Goal: Information Seeking & Learning: Learn about a topic

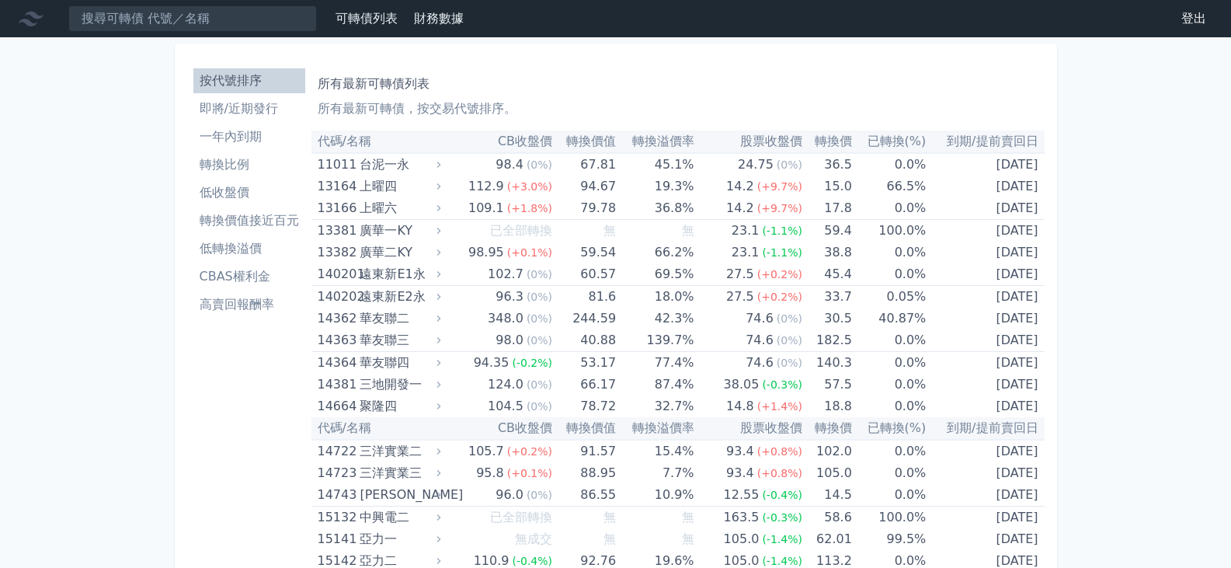
click at [208, 137] on li "一年內到期" at bounding box center [249, 136] width 112 height 19
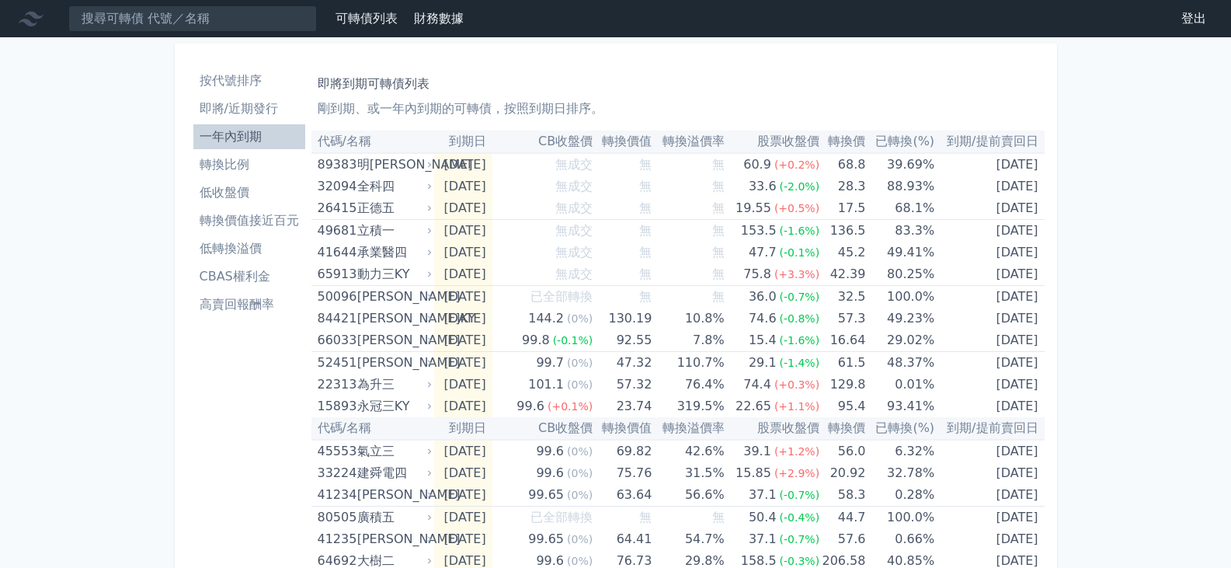
click at [228, 114] on li "即將/近期發行" at bounding box center [249, 108] width 112 height 19
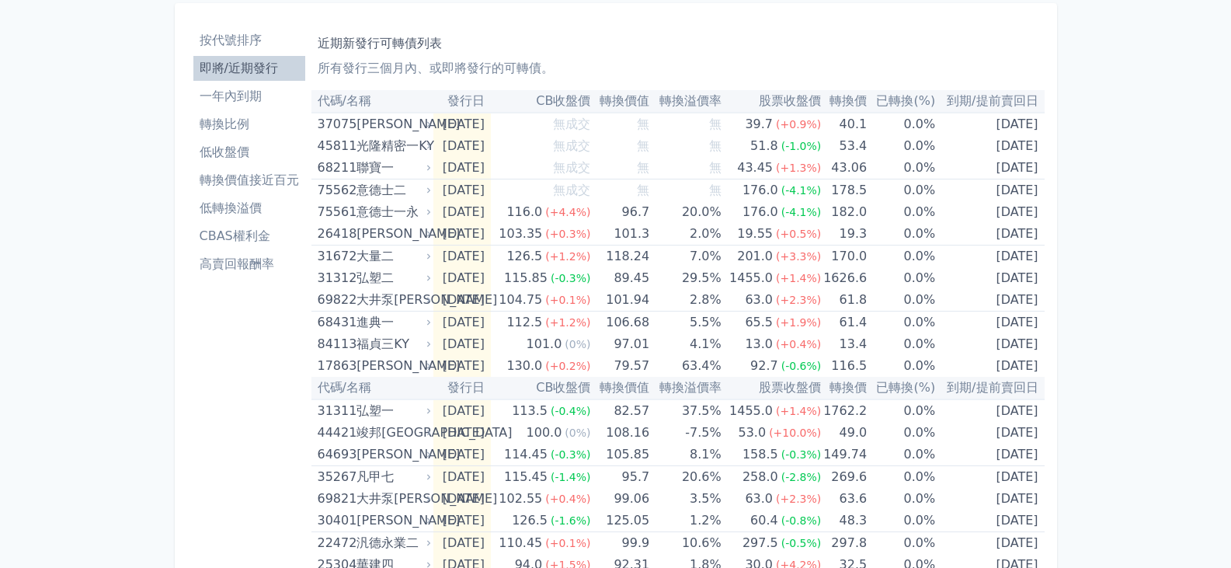
scroll to position [78, 0]
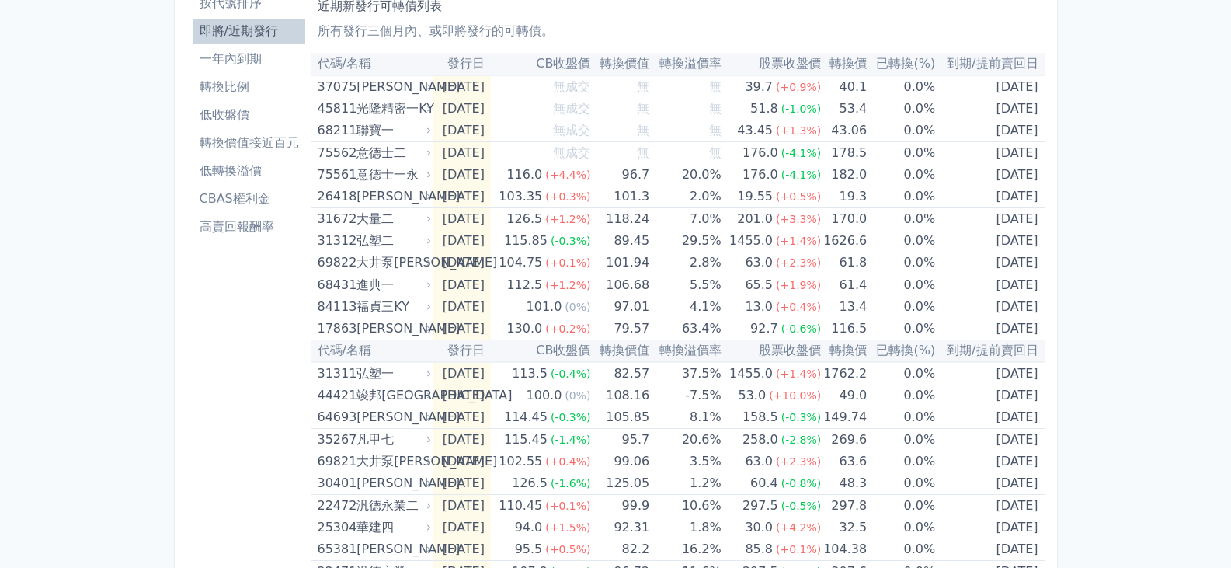
click at [266, 153] on link "轉換價值接近百元" at bounding box center [249, 142] width 112 height 25
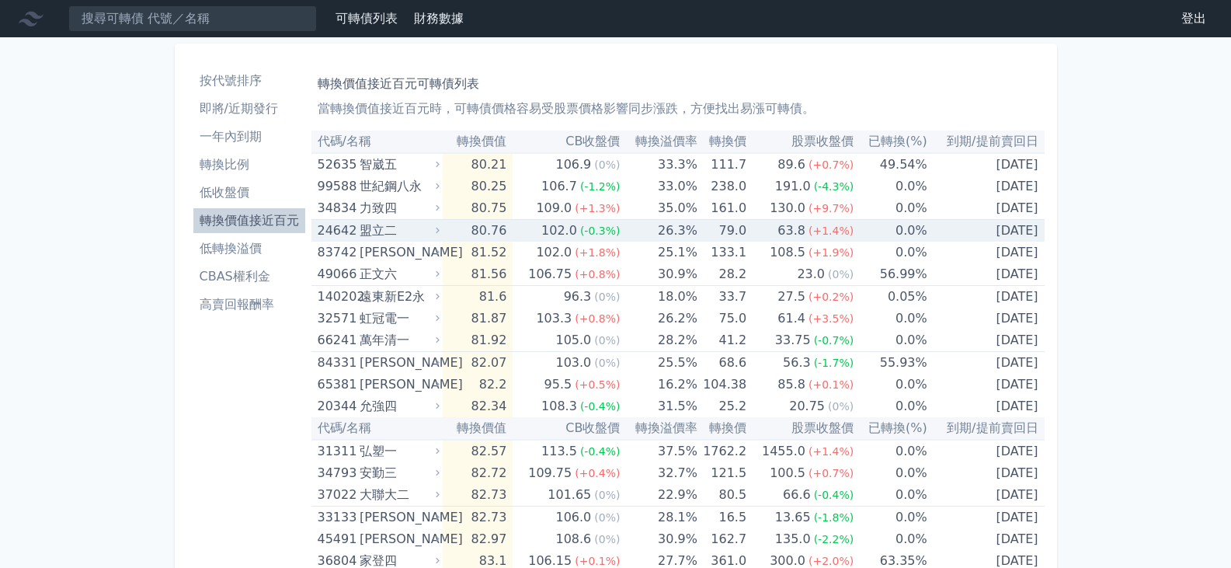
click at [1039, 227] on td "[DATE]" at bounding box center [985, 231] width 117 height 23
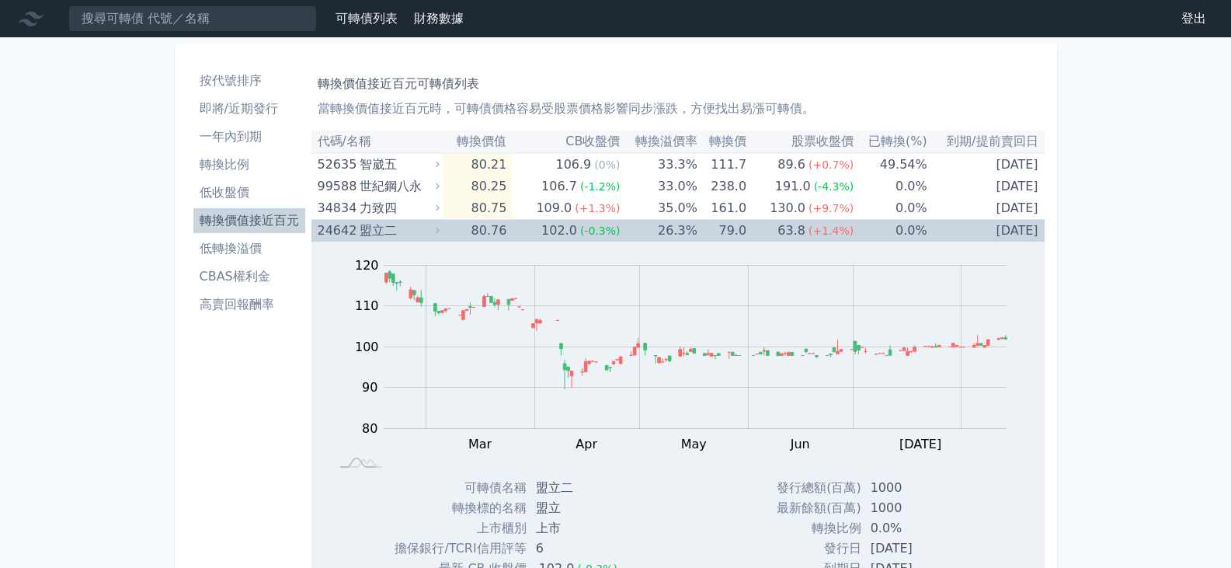
click at [1033, 235] on td "[DATE]" at bounding box center [985, 231] width 117 height 23
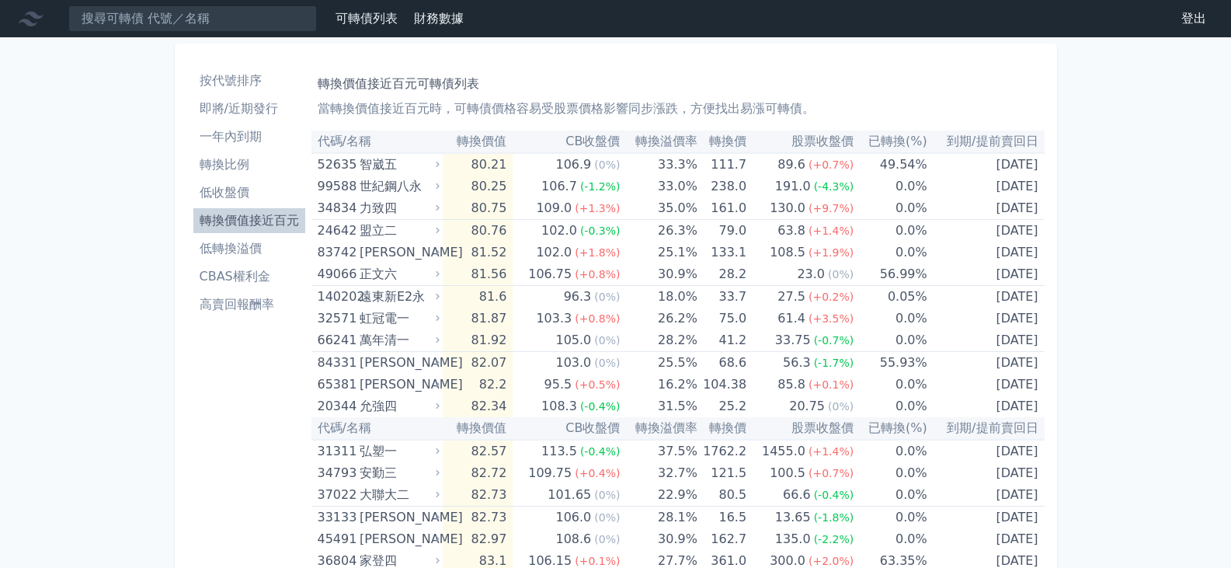
click at [231, 80] on li "按代號排序" at bounding box center [249, 80] width 112 height 19
click at [231, 77] on li "按代號排序" at bounding box center [249, 80] width 112 height 19
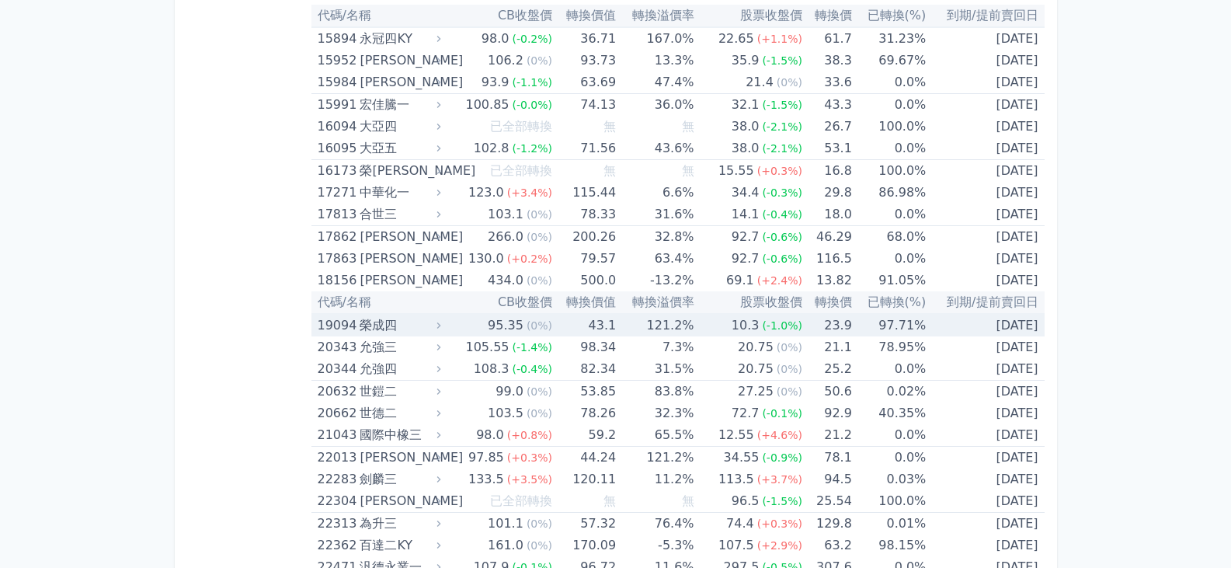
scroll to position [1087, 0]
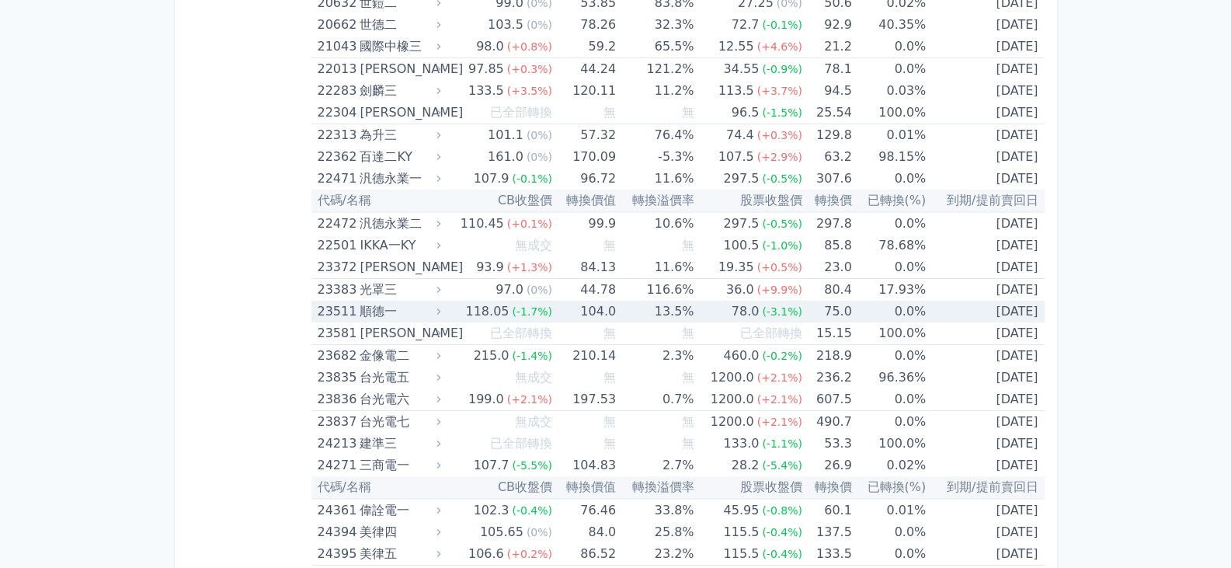
click at [422, 305] on div "順德一" at bounding box center [398, 311] width 78 height 22
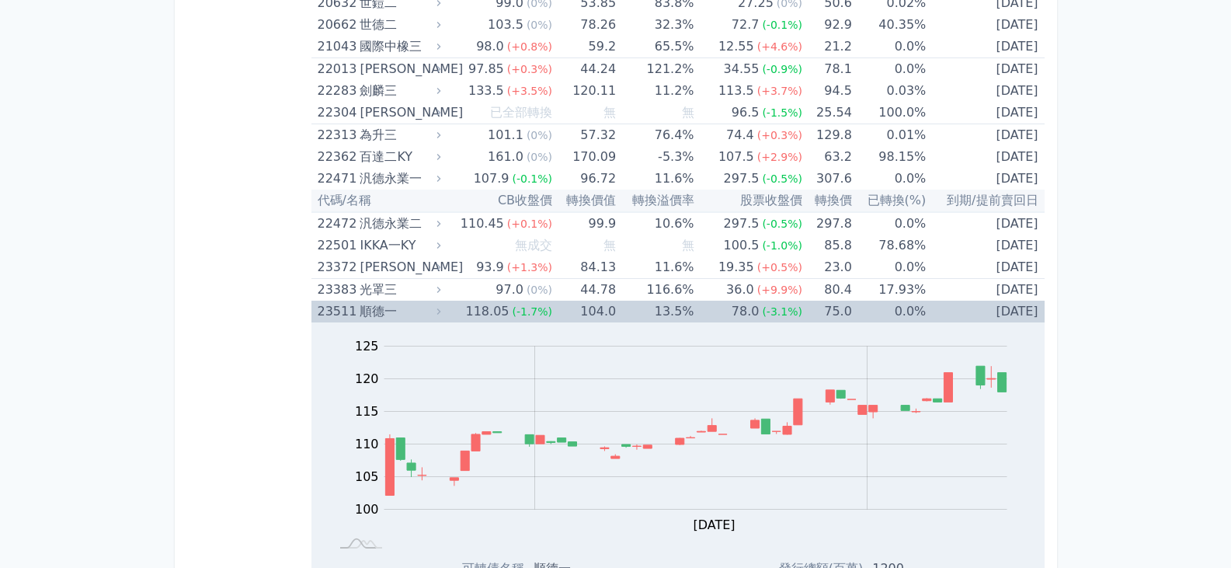
click at [425, 315] on div "順德一" at bounding box center [398, 311] width 78 height 22
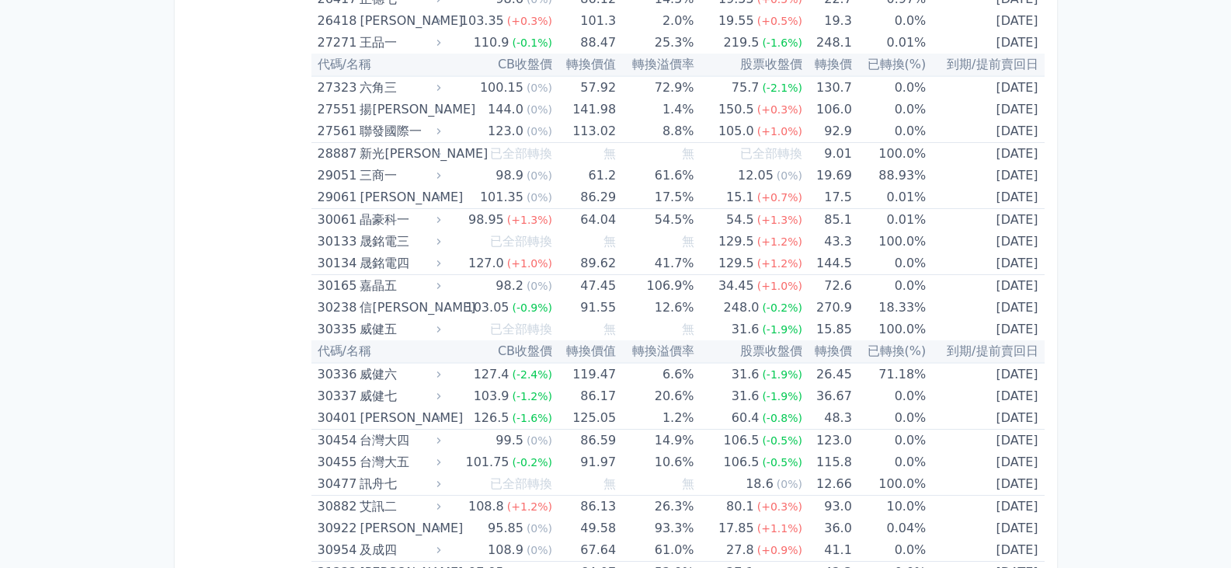
scroll to position [2096, 0]
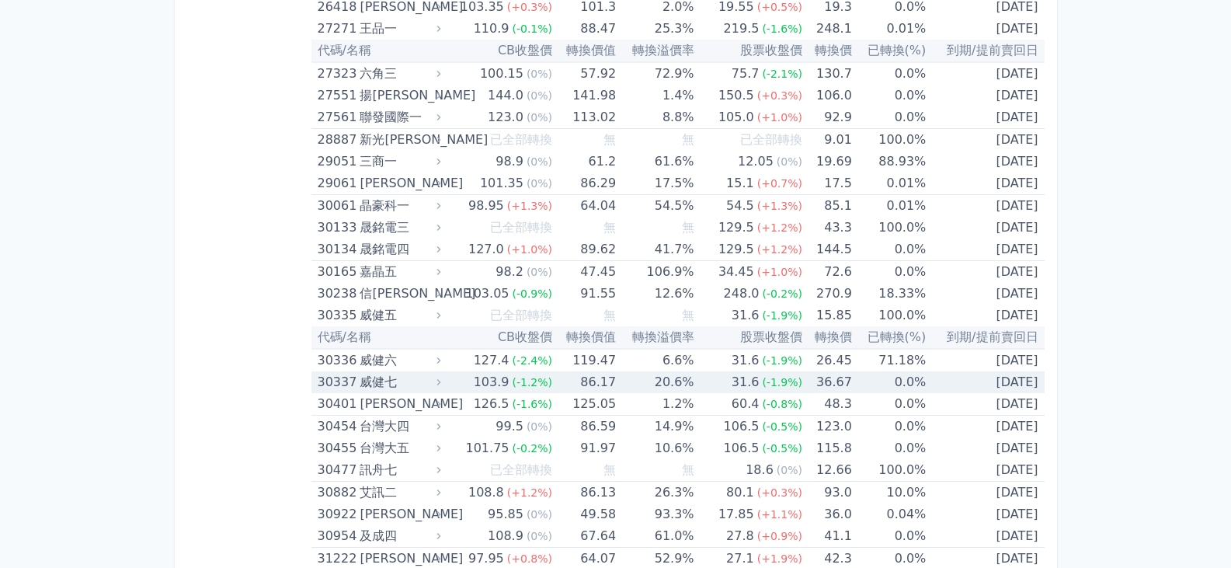
click at [740, 384] on div "31.6" at bounding box center [745, 382] width 34 height 22
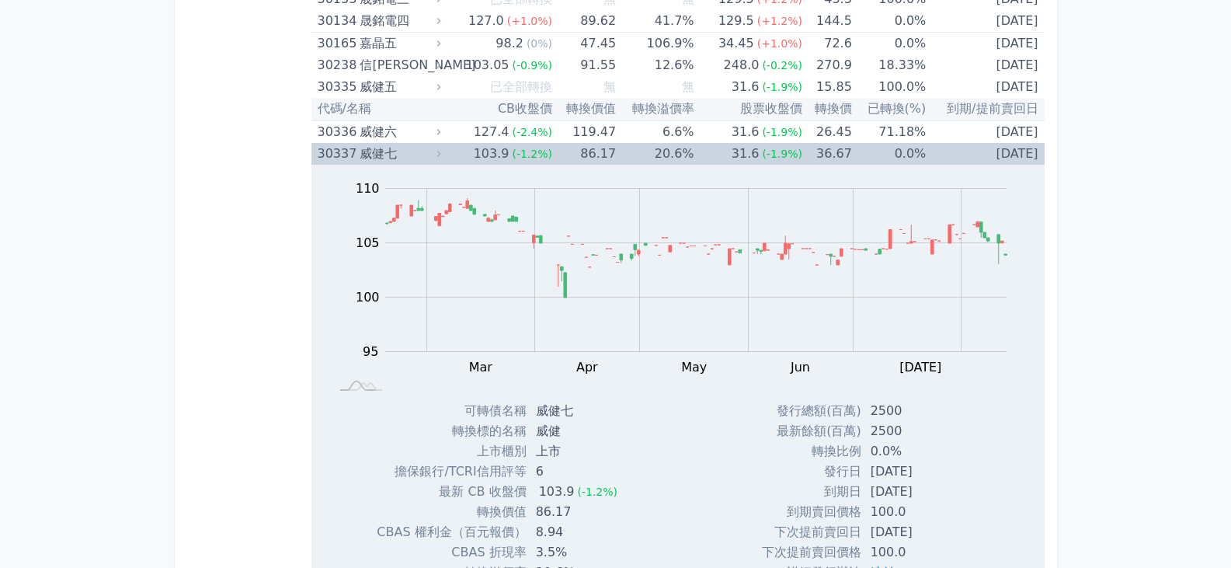
scroll to position [2329, 0]
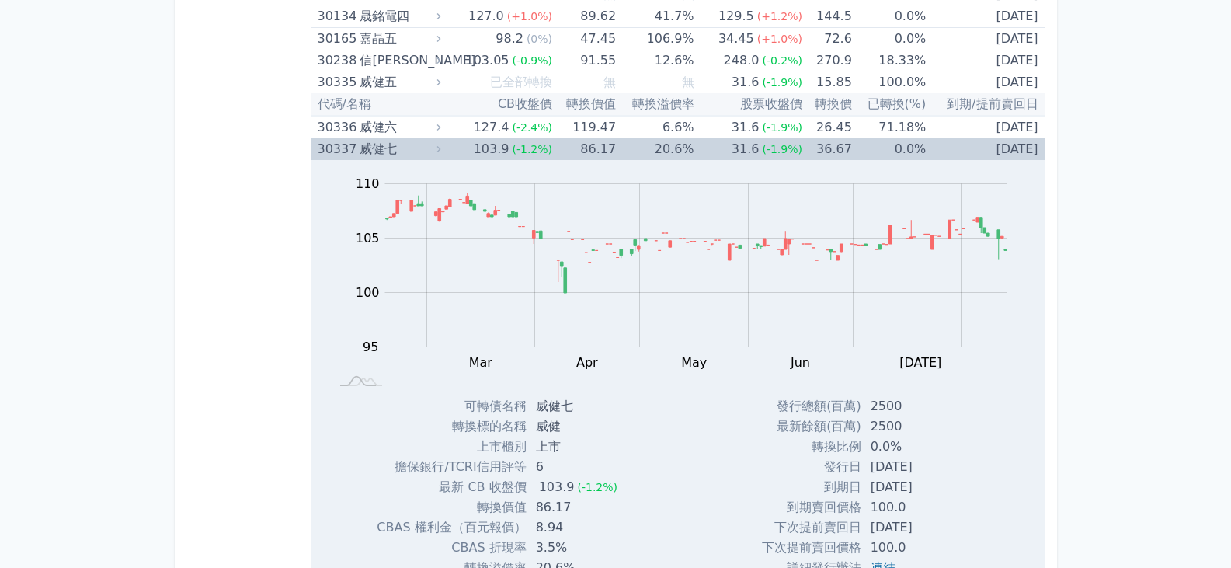
click at [450, 150] on td "103.9 (-1.2%)" at bounding box center [498, 149] width 108 height 22
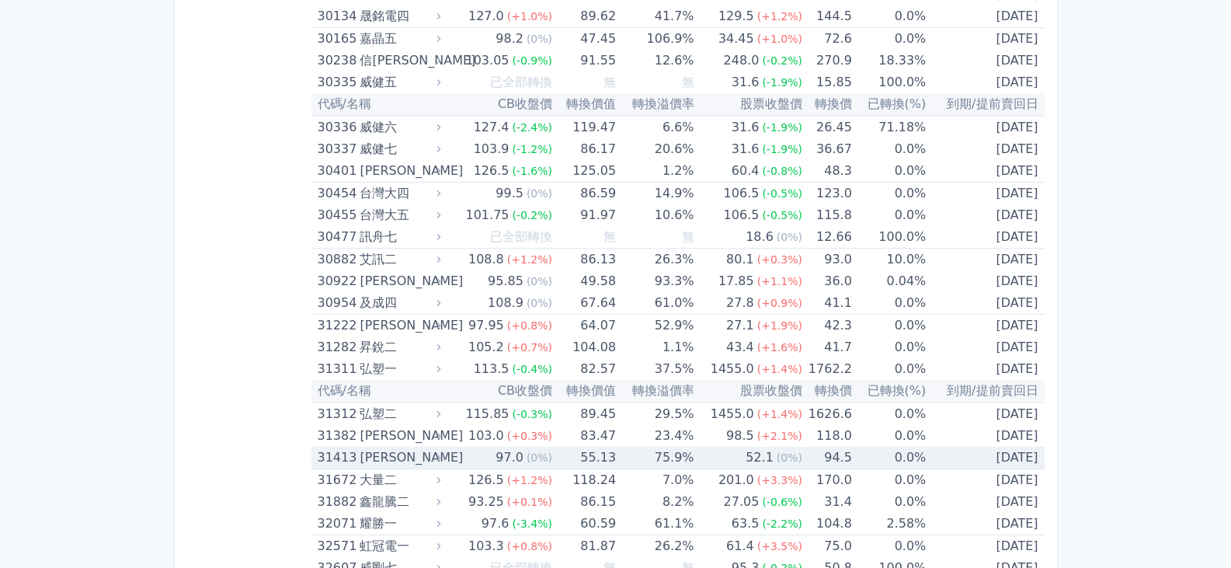
click at [519, 464] on div "97.0" at bounding box center [509, 457] width 34 height 22
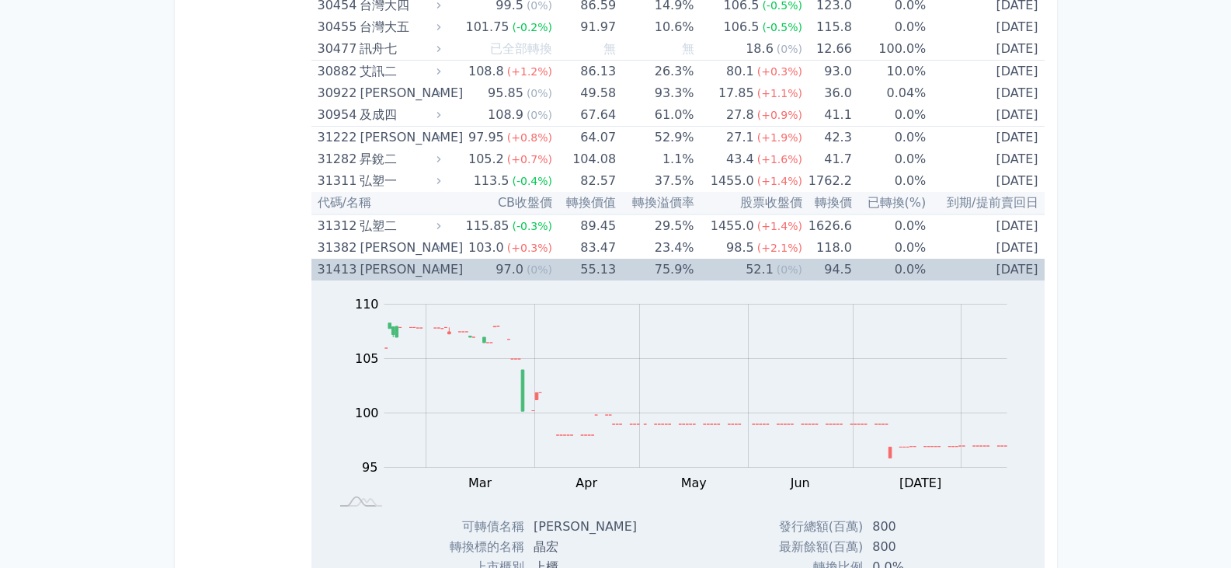
scroll to position [2485, 0]
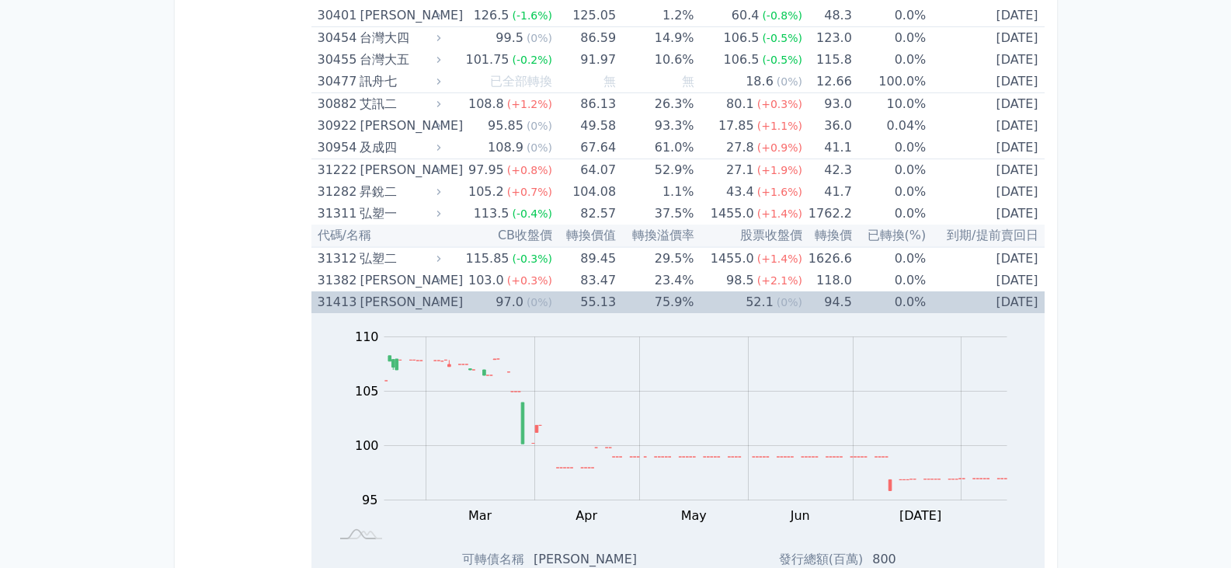
click at [422, 307] on div "[PERSON_NAME]" at bounding box center [398, 302] width 78 height 22
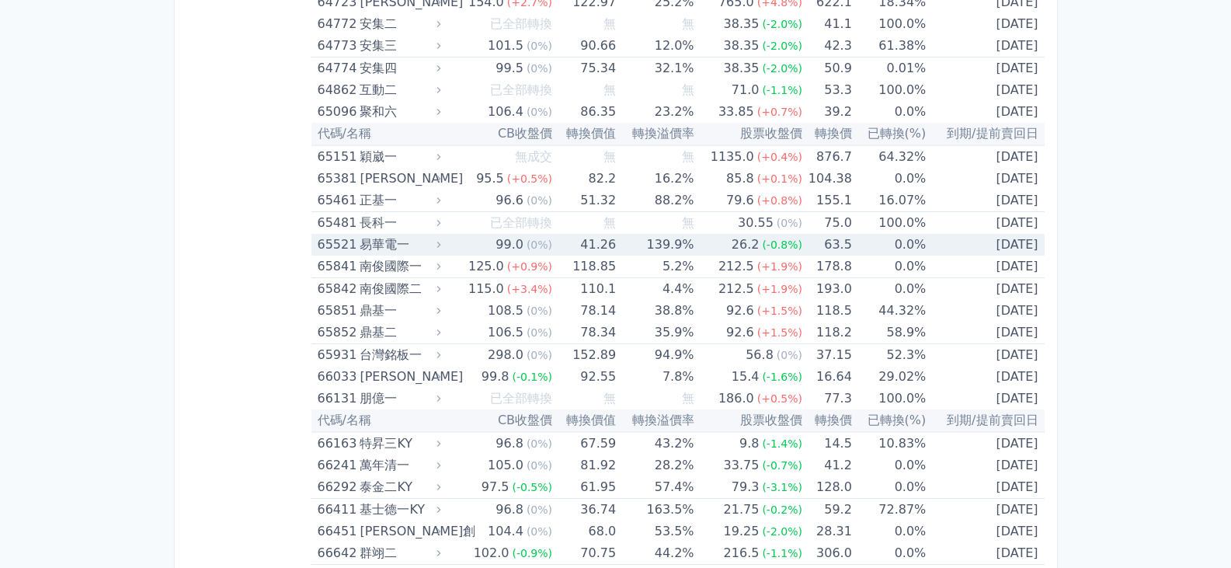
scroll to position [7143, 0]
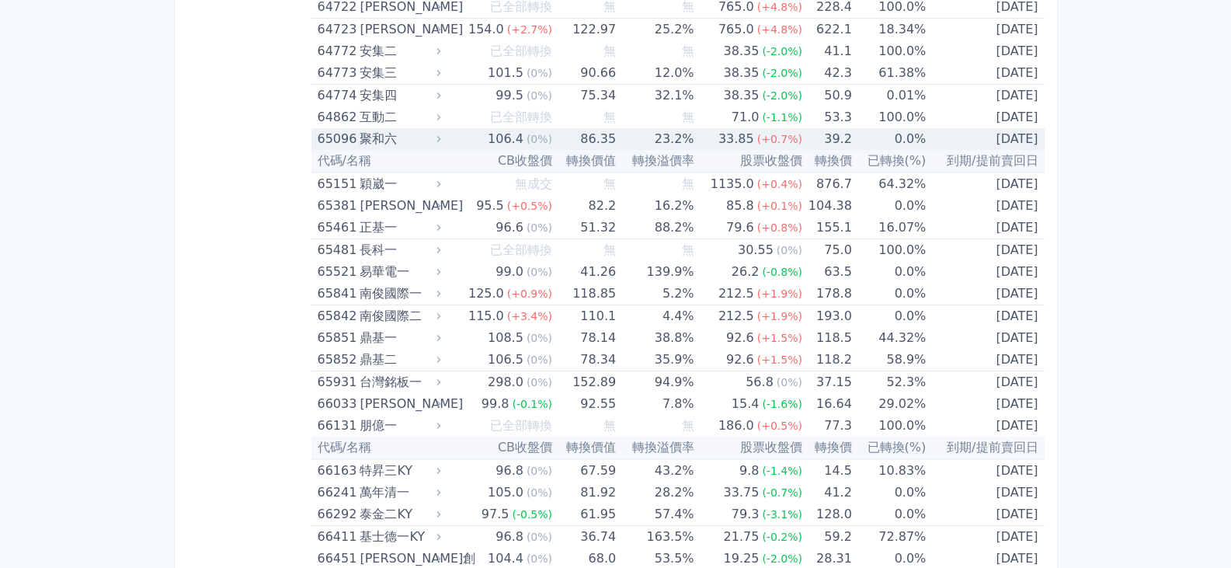
click at [440, 137] on icon at bounding box center [438, 139] width 4 height 6
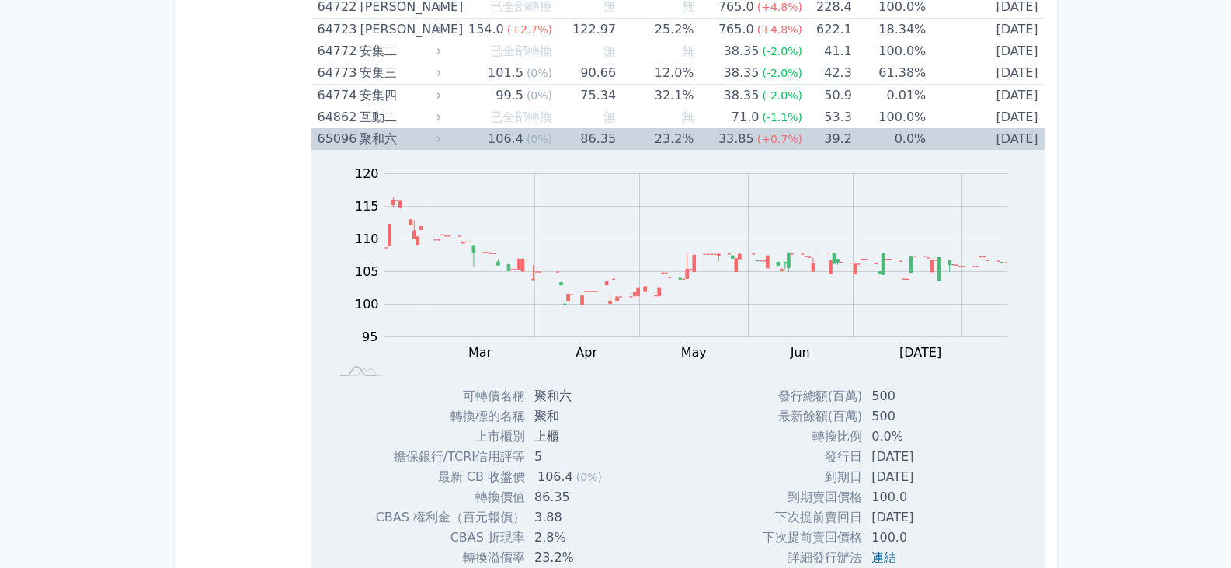
click at [440, 137] on icon at bounding box center [438, 139] width 4 height 6
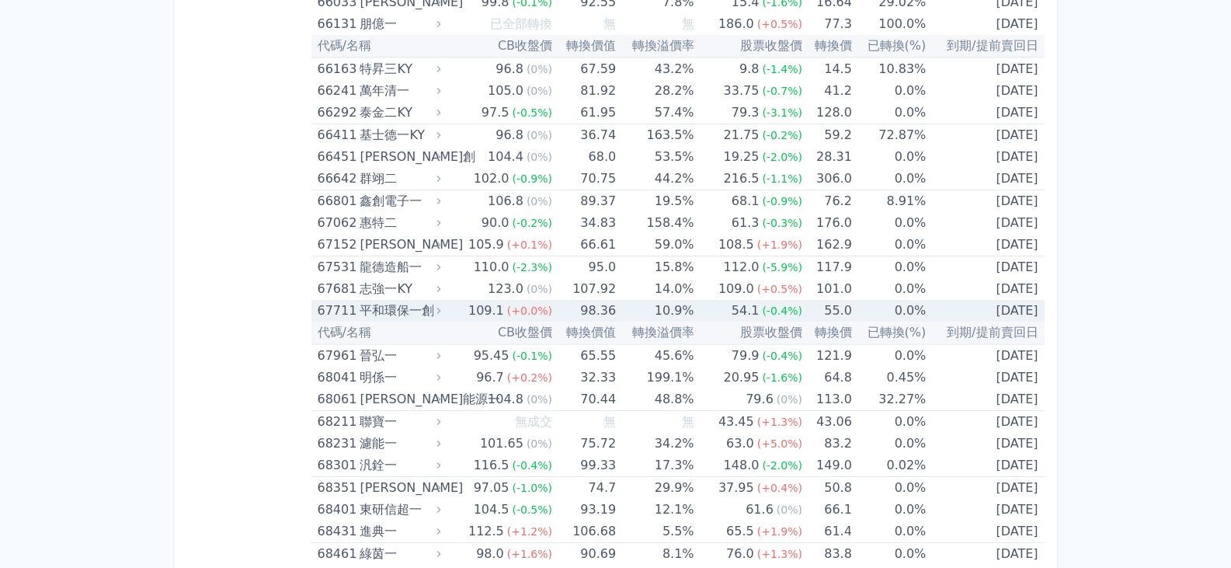
scroll to position [7531, 0]
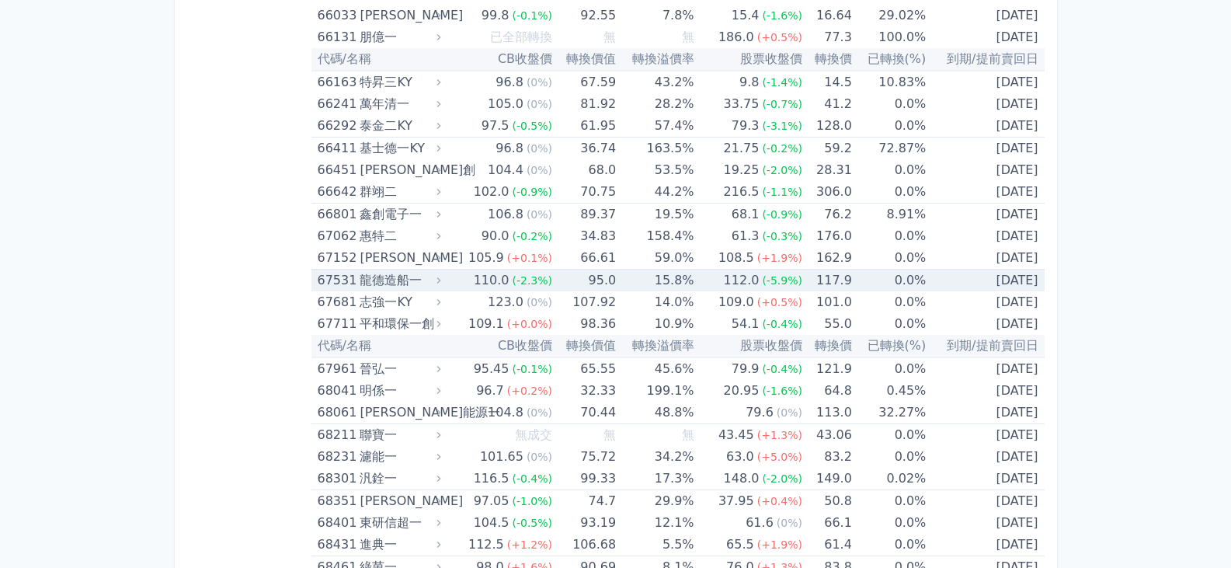
click at [444, 286] on div "67531 龍德造船一" at bounding box center [381, 280] width 127 height 22
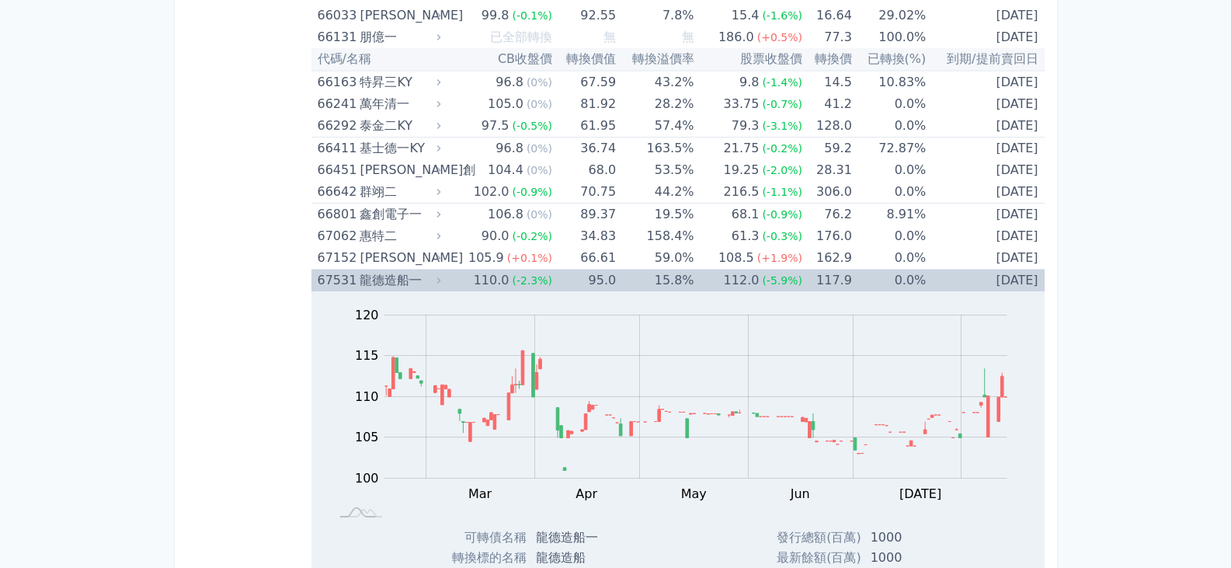
click at [444, 286] on div "67531 龍德造船一" at bounding box center [381, 280] width 127 height 22
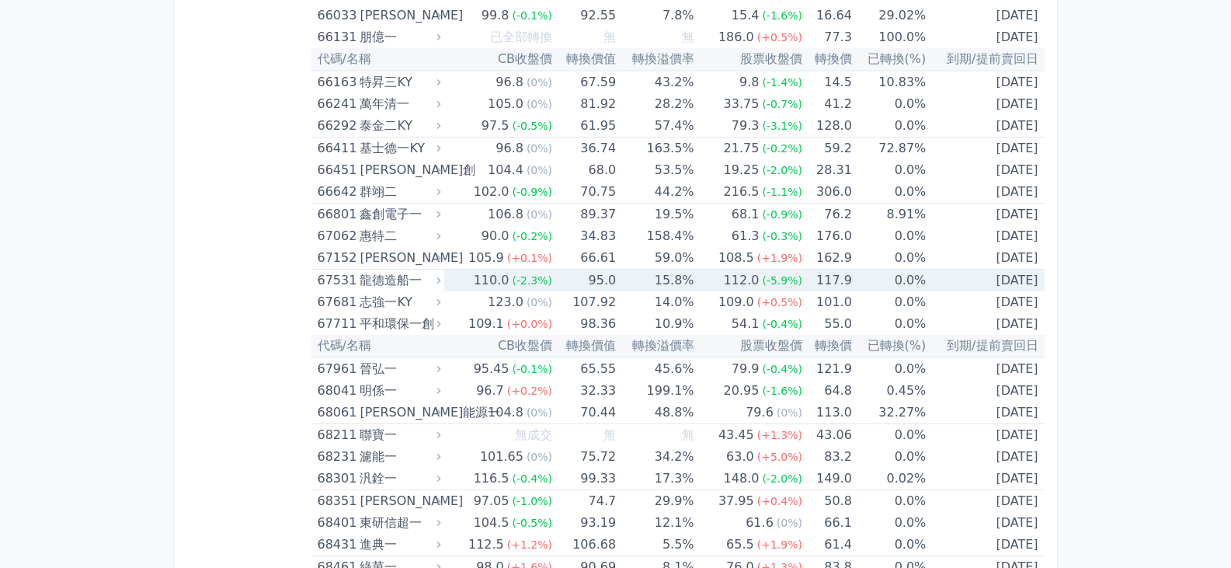
click at [444, 286] on div "67531 龍德造船一" at bounding box center [381, 280] width 127 height 22
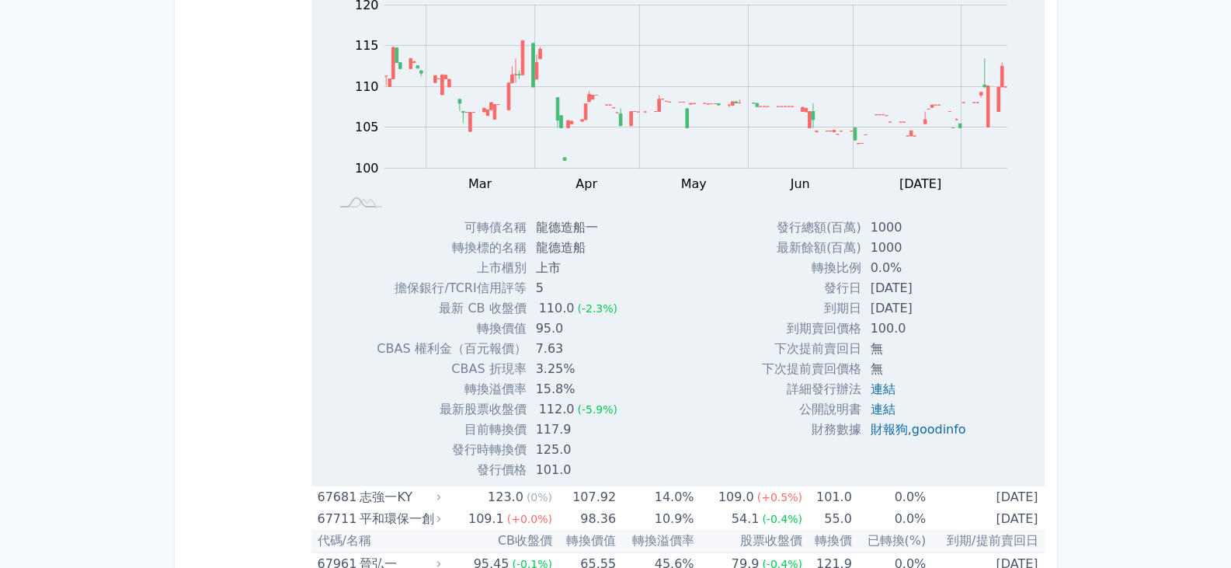
scroll to position [7687, 0]
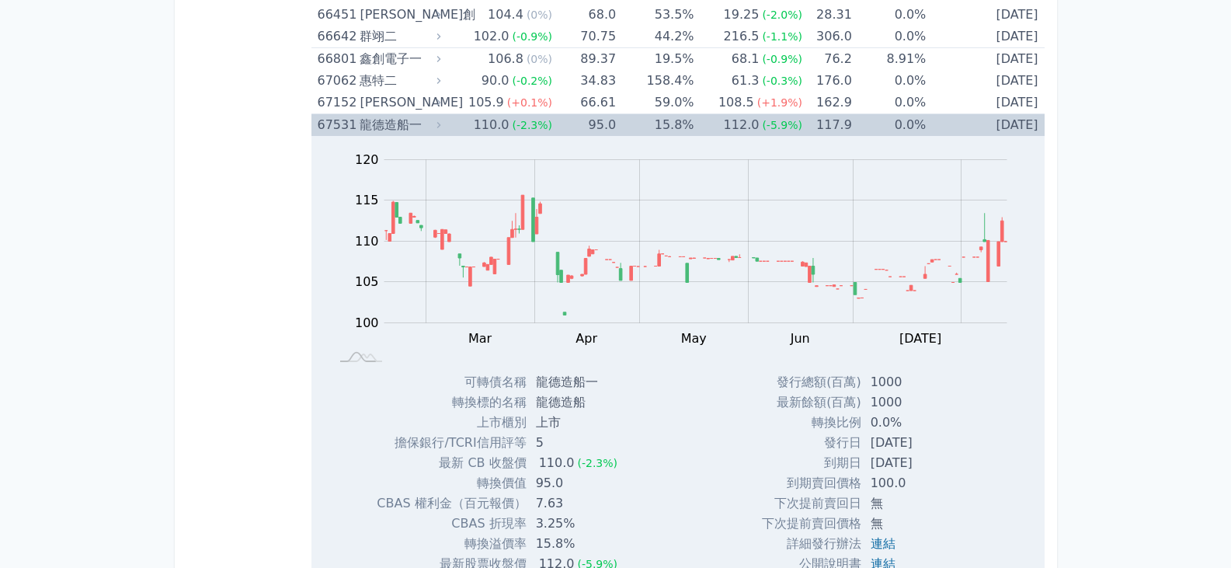
click at [430, 128] on div "龍德造船一" at bounding box center [398, 125] width 78 height 22
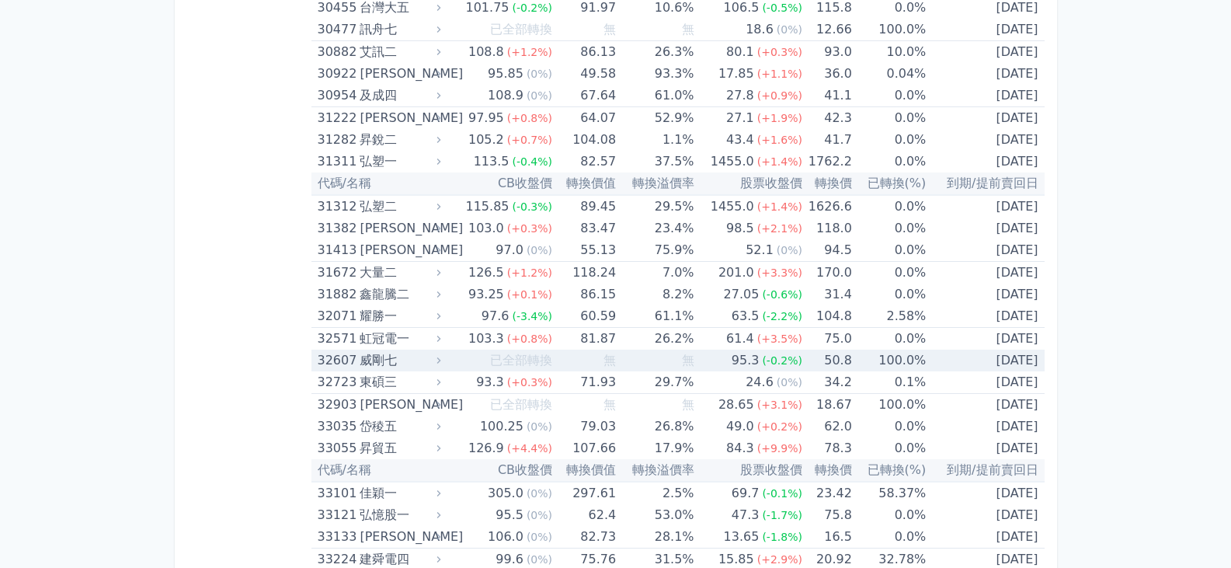
scroll to position [2528, 0]
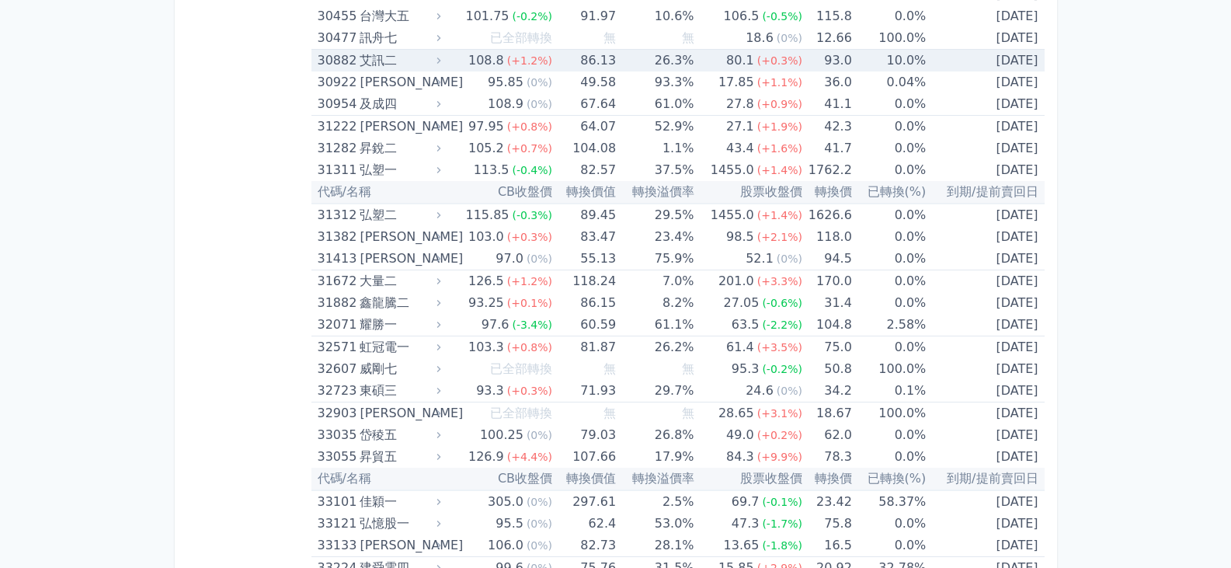
click at [387, 68] on div "艾訊二" at bounding box center [398, 61] width 78 height 22
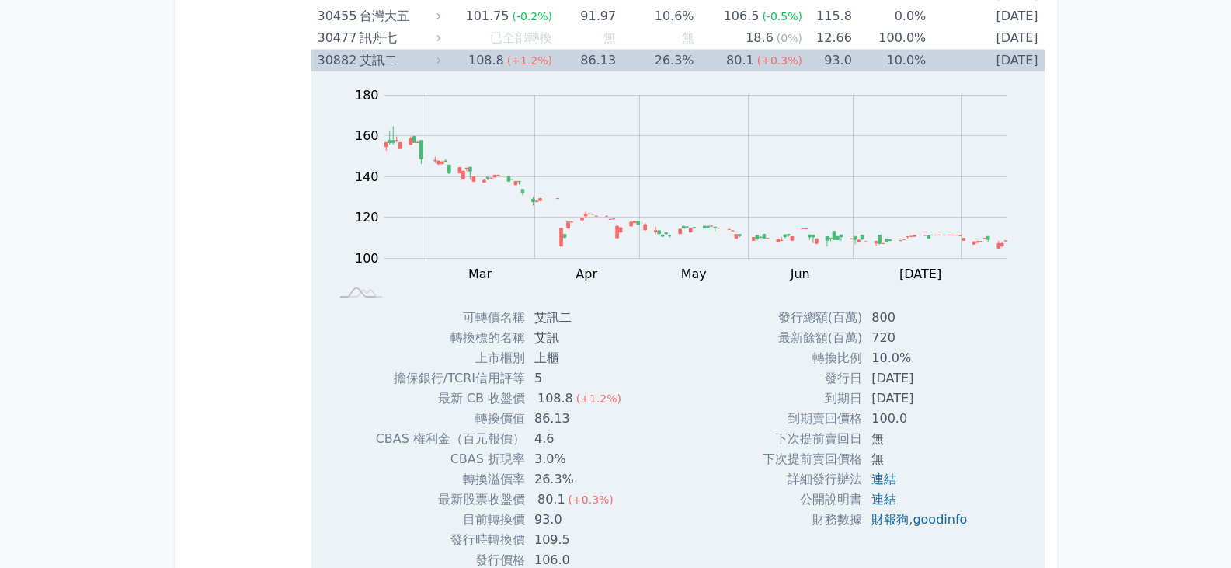
click at [388, 63] on div "艾訊二" at bounding box center [398, 61] width 78 height 22
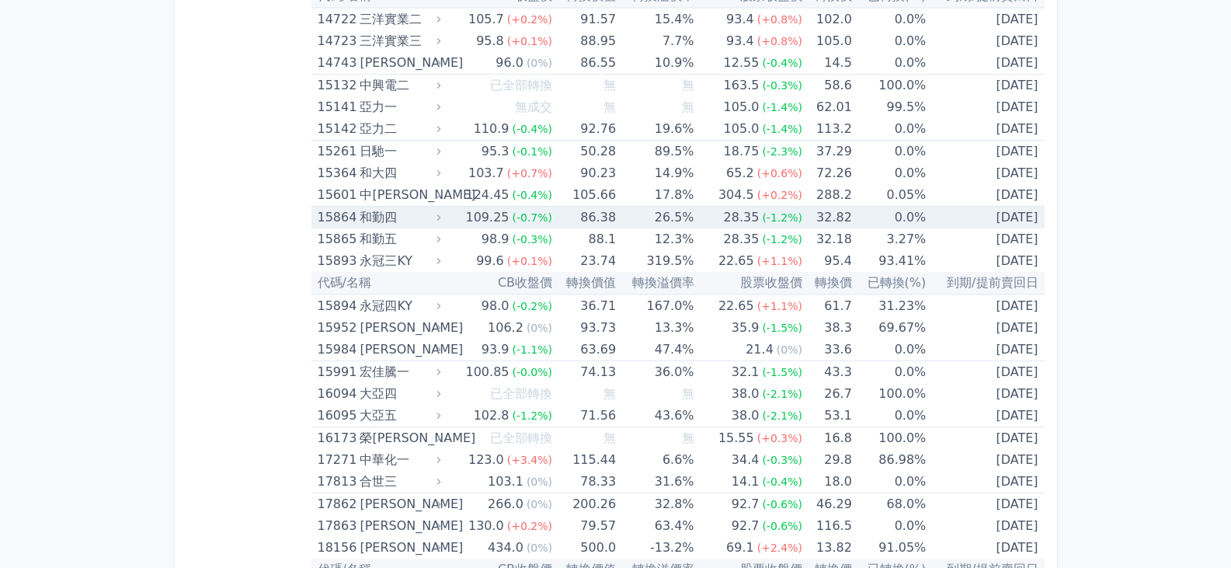
scroll to position [0, 0]
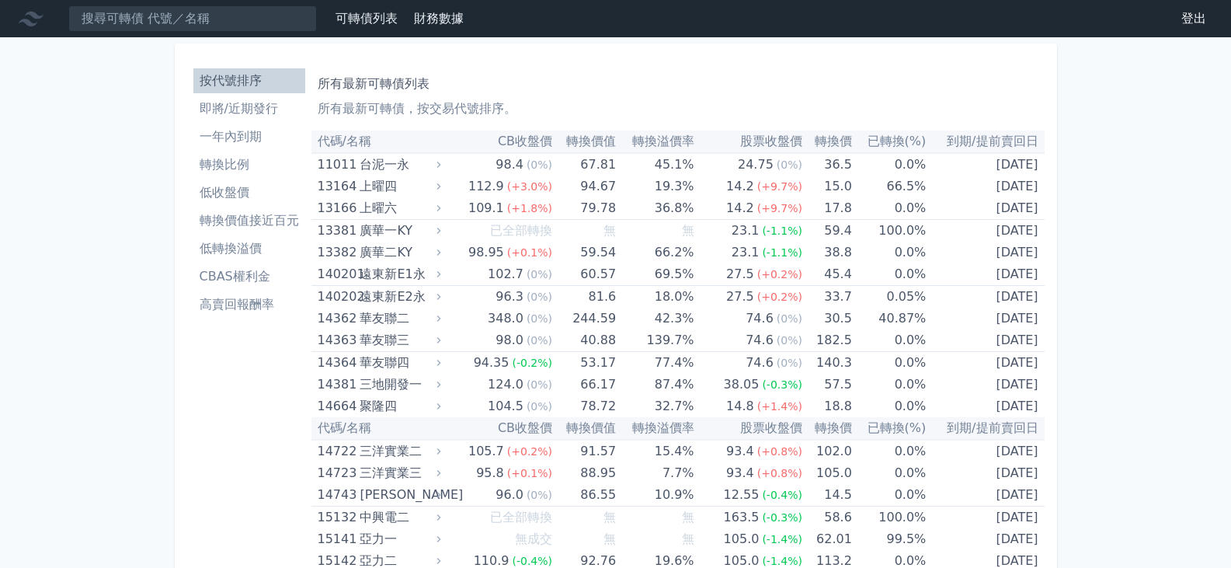
click at [254, 131] on li "一年內到期" at bounding box center [249, 136] width 112 height 19
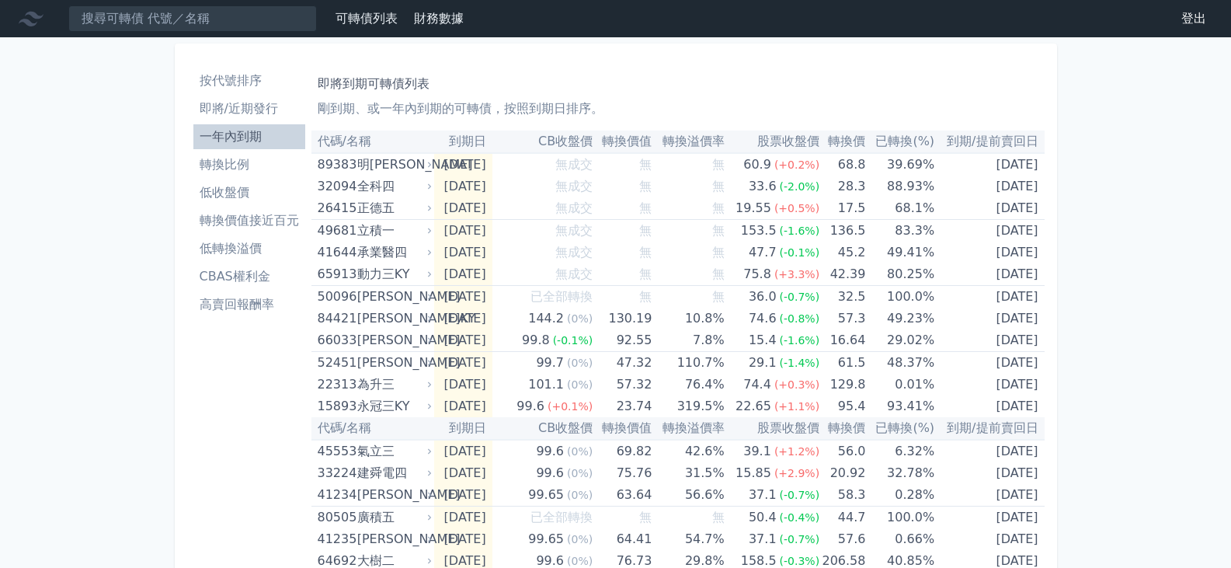
click at [258, 106] on li "即將/近期發行" at bounding box center [249, 108] width 112 height 19
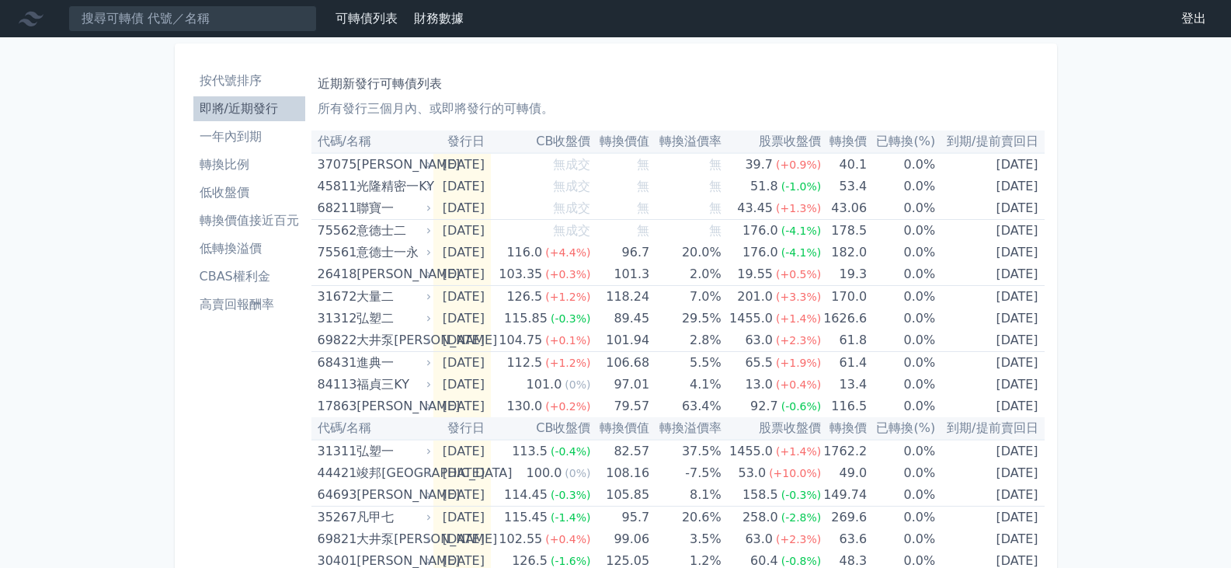
click at [273, 218] on li "轉換價值接近百元" at bounding box center [249, 220] width 112 height 19
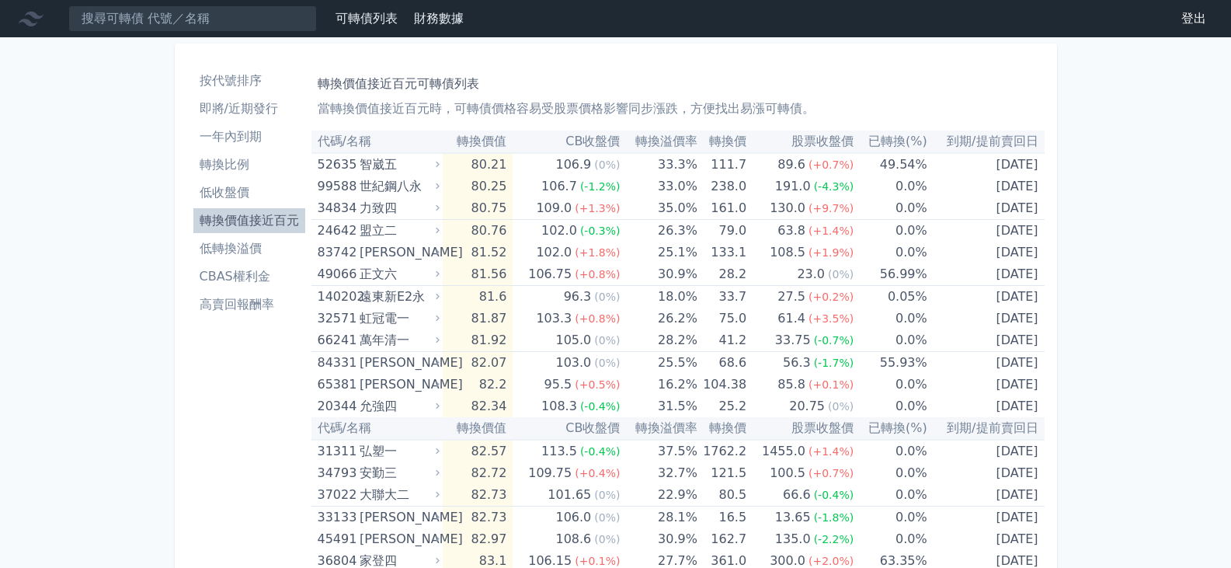
click at [241, 215] on li "轉換價值接近百元" at bounding box center [249, 220] width 112 height 19
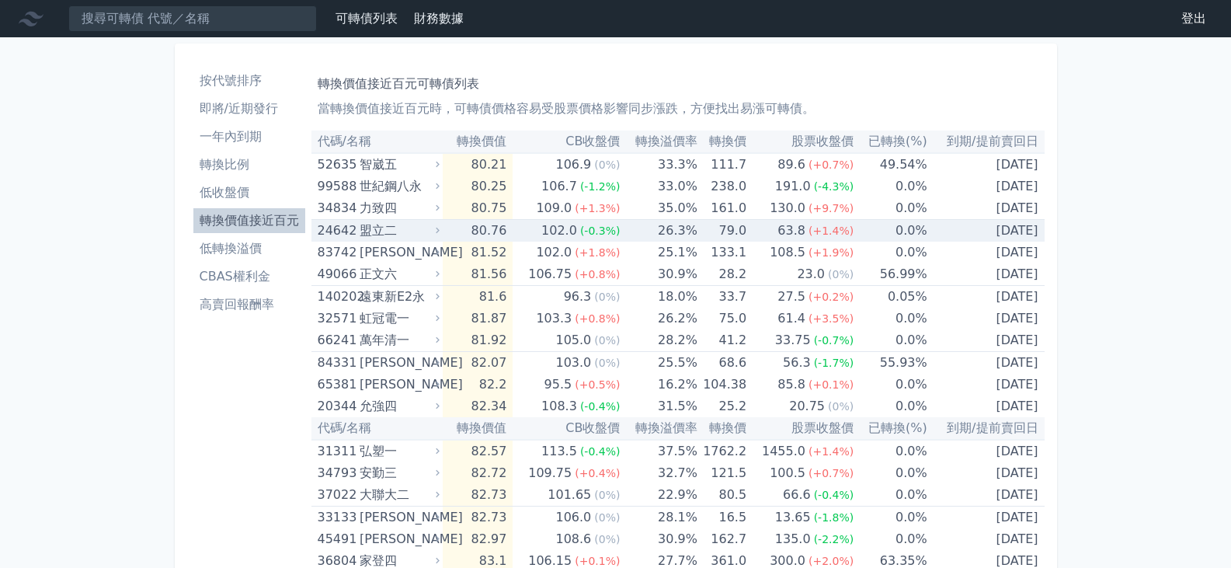
click at [422, 223] on div "盟立二" at bounding box center [397, 231] width 77 height 22
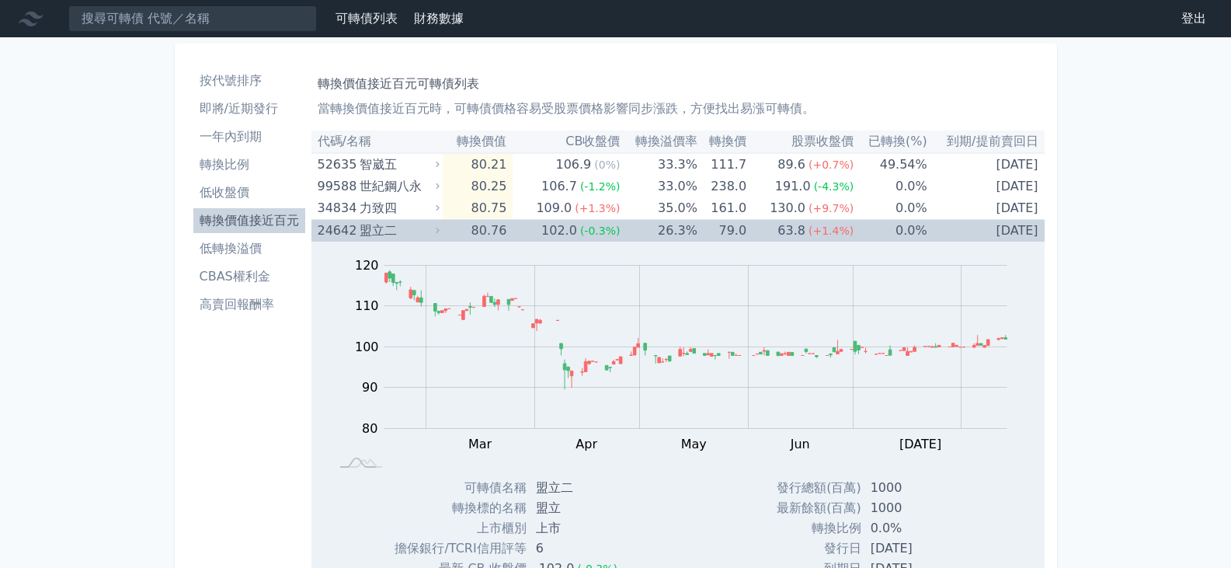
click at [398, 232] on div "盟立二" at bounding box center [397, 231] width 77 height 22
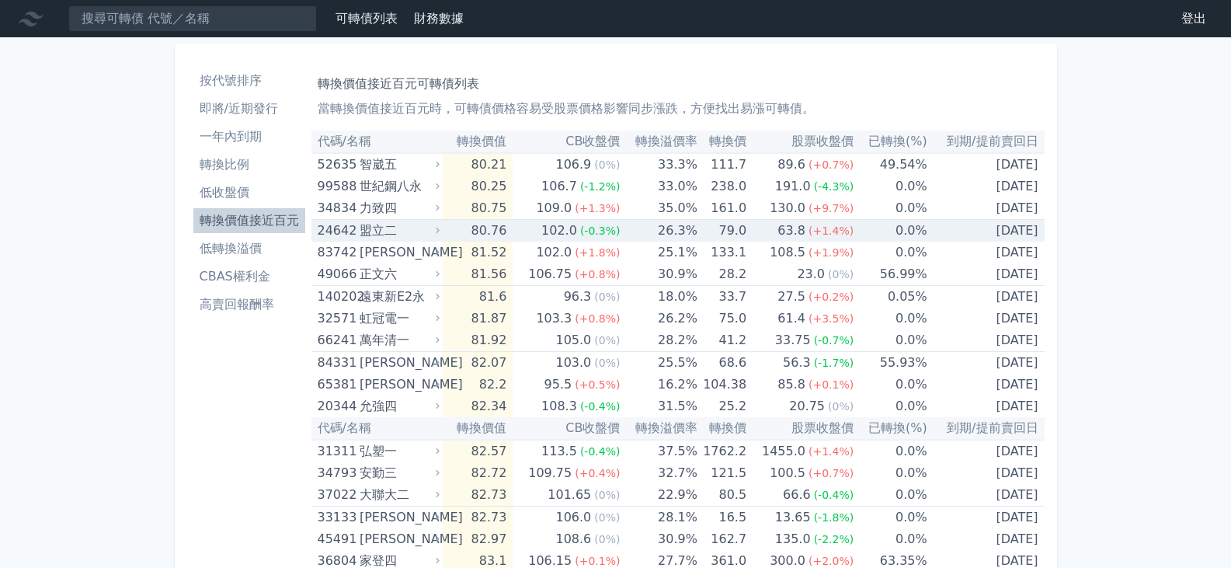
click at [418, 232] on div "盟立二" at bounding box center [397, 231] width 77 height 22
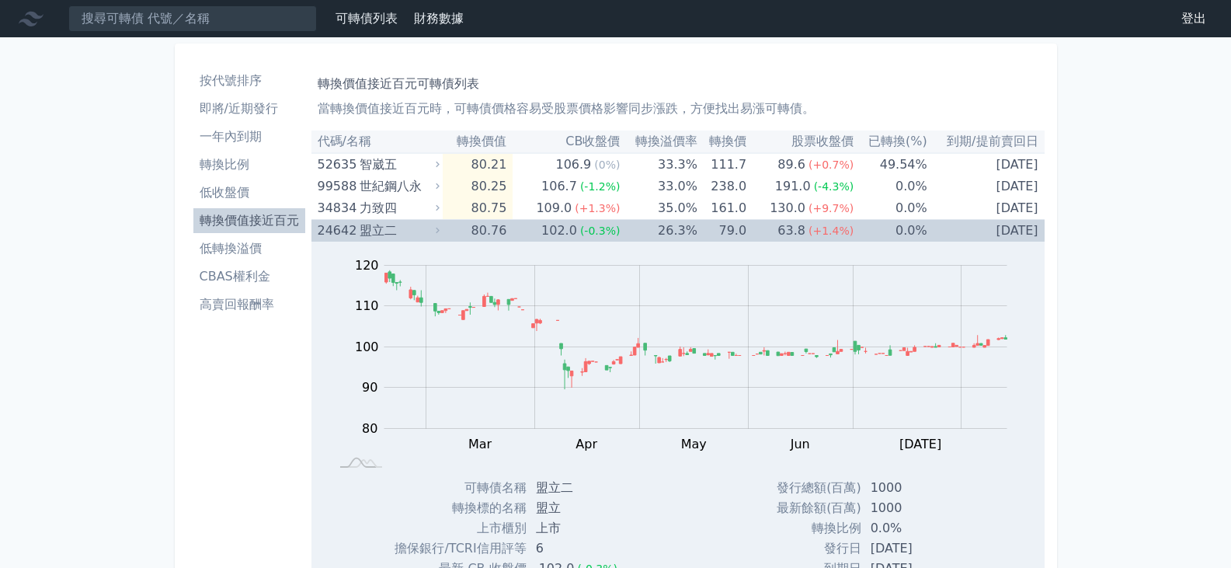
click at [424, 223] on div "盟立二" at bounding box center [397, 231] width 77 height 22
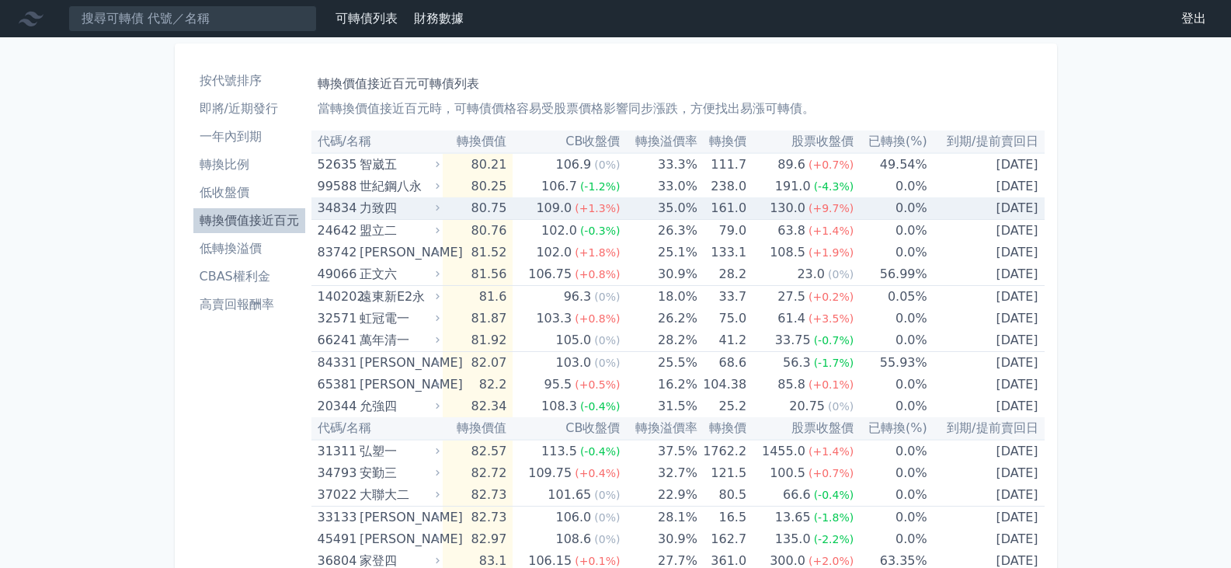
click at [436, 206] on icon at bounding box center [437, 208] width 10 height 10
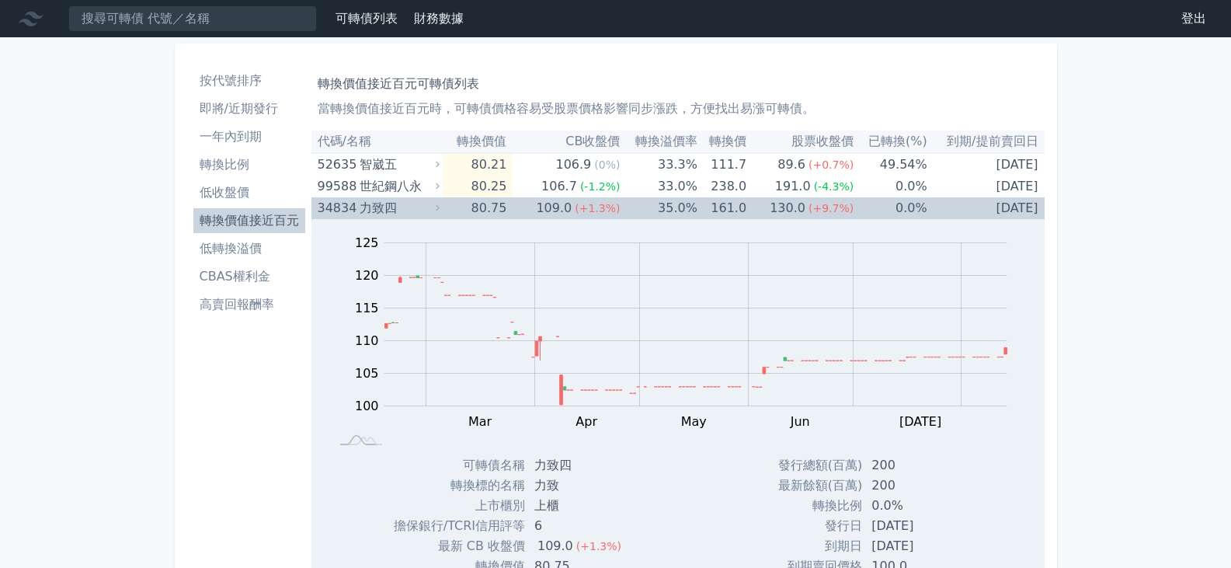
click at [410, 213] on div "力致四" at bounding box center [397, 208] width 77 height 22
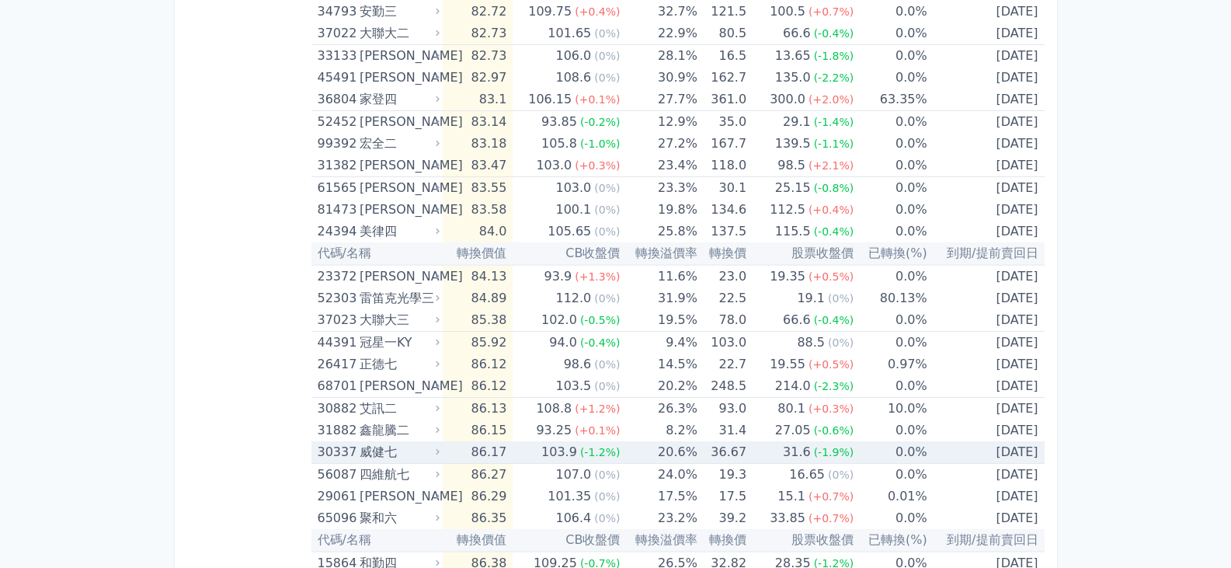
scroll to position [621, 0]
